Goal: Check status

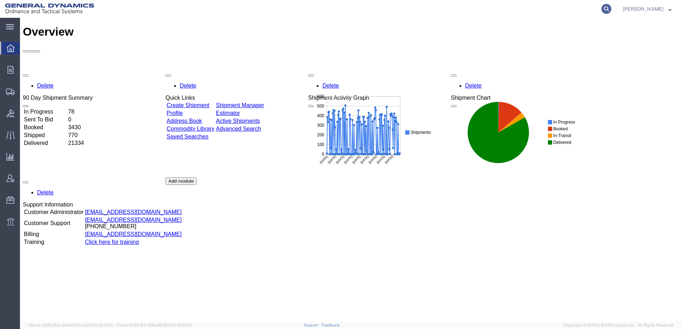
click at [601, 7] on icon at bounding box center [606, 9] width 10 height 10
paste input "56713785"
type input "56713785"
click at [601, 8] on icon at bounding box center [606, 9] width 10 height 10
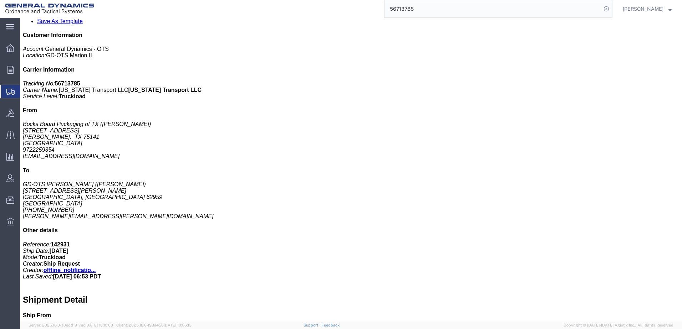
scroll to position [185, 0]
